Goal: Transaction & Acquisition: Purchase product/service

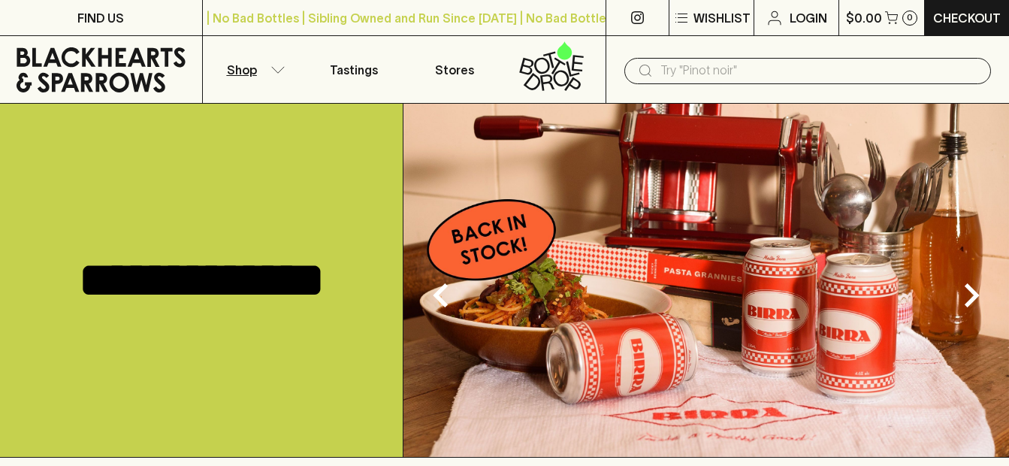
click at [255, 71] on p "Shop" at bounding box center [242, 70] width 30 height 18
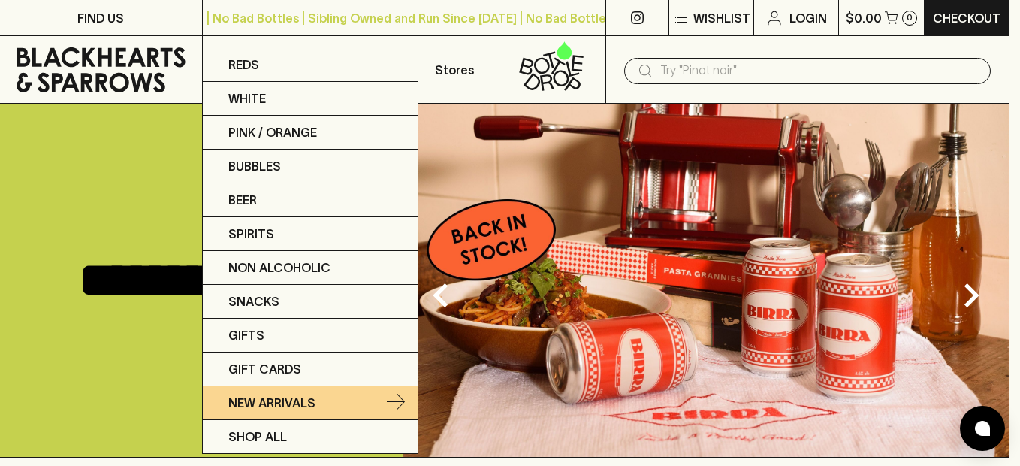
click at [279, 399] on p "New Arrivals" at bounding box center [271, 402] width 87 height 18
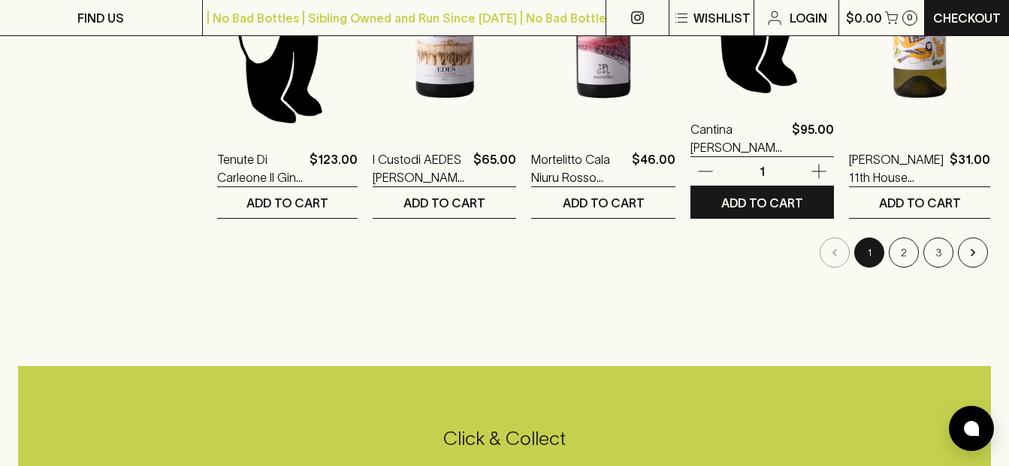
scroll to position [1577, 0]
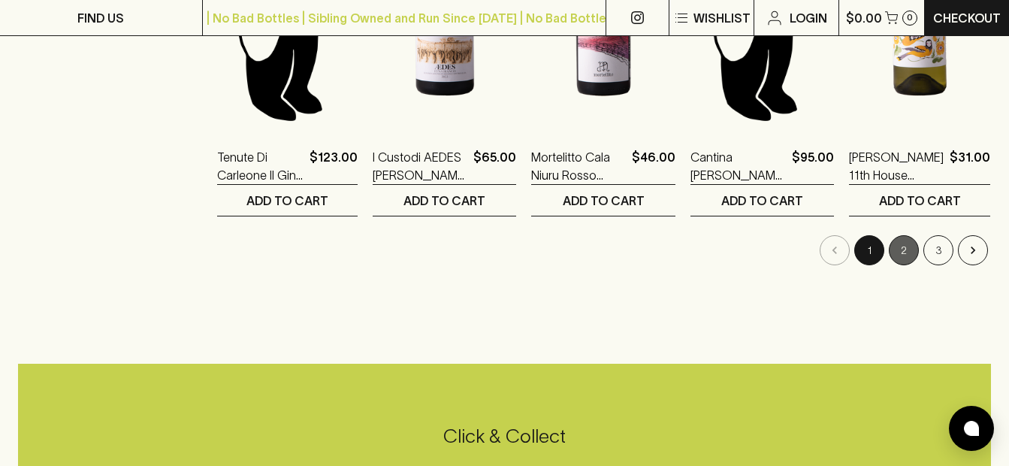
click at [900, 248] on button "2" at bounding box center [903, 250] width 30 height 30
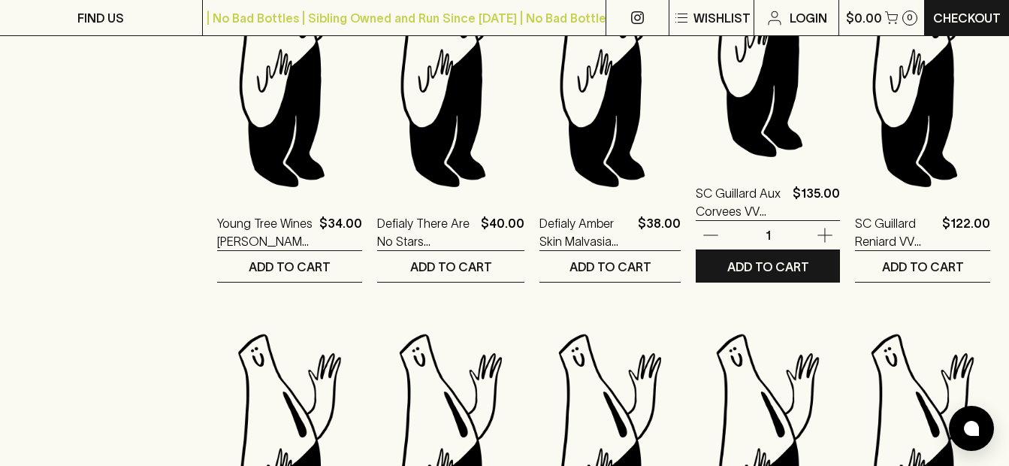
scroll to position [1126, 0]
